Goal: Transaction & Acquisition: Purchase product/service

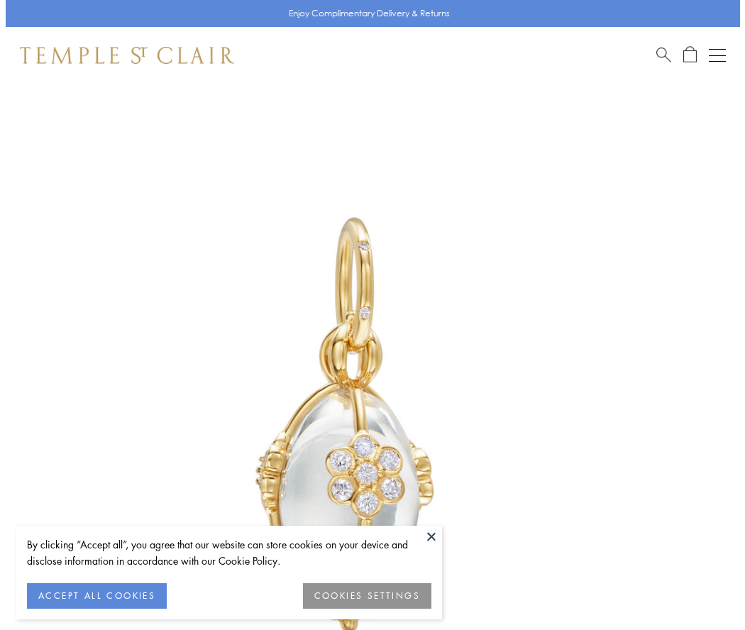
scroll to position [45, 0]
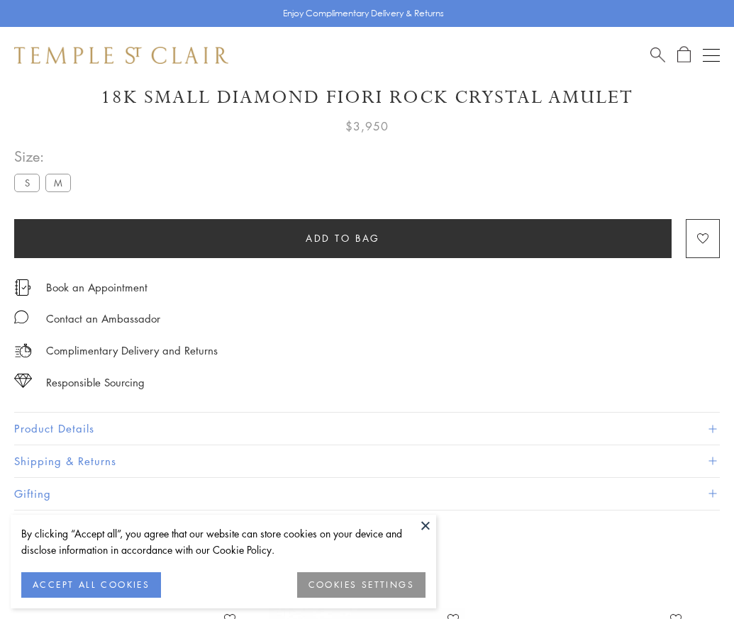
click at [343, 238] on span "Add to bag" at bounding box center [343, 239] width 74 height 16
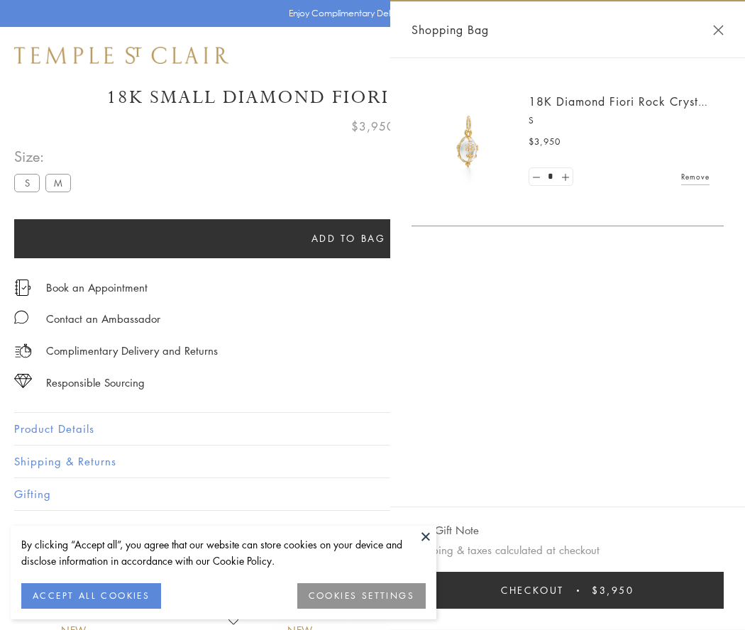
click at [568, 590] on button "Checkout $3,950" at bounding box center [567, 590] width 312 height 37
